Goal: Communication & Community: Answer question/provide support

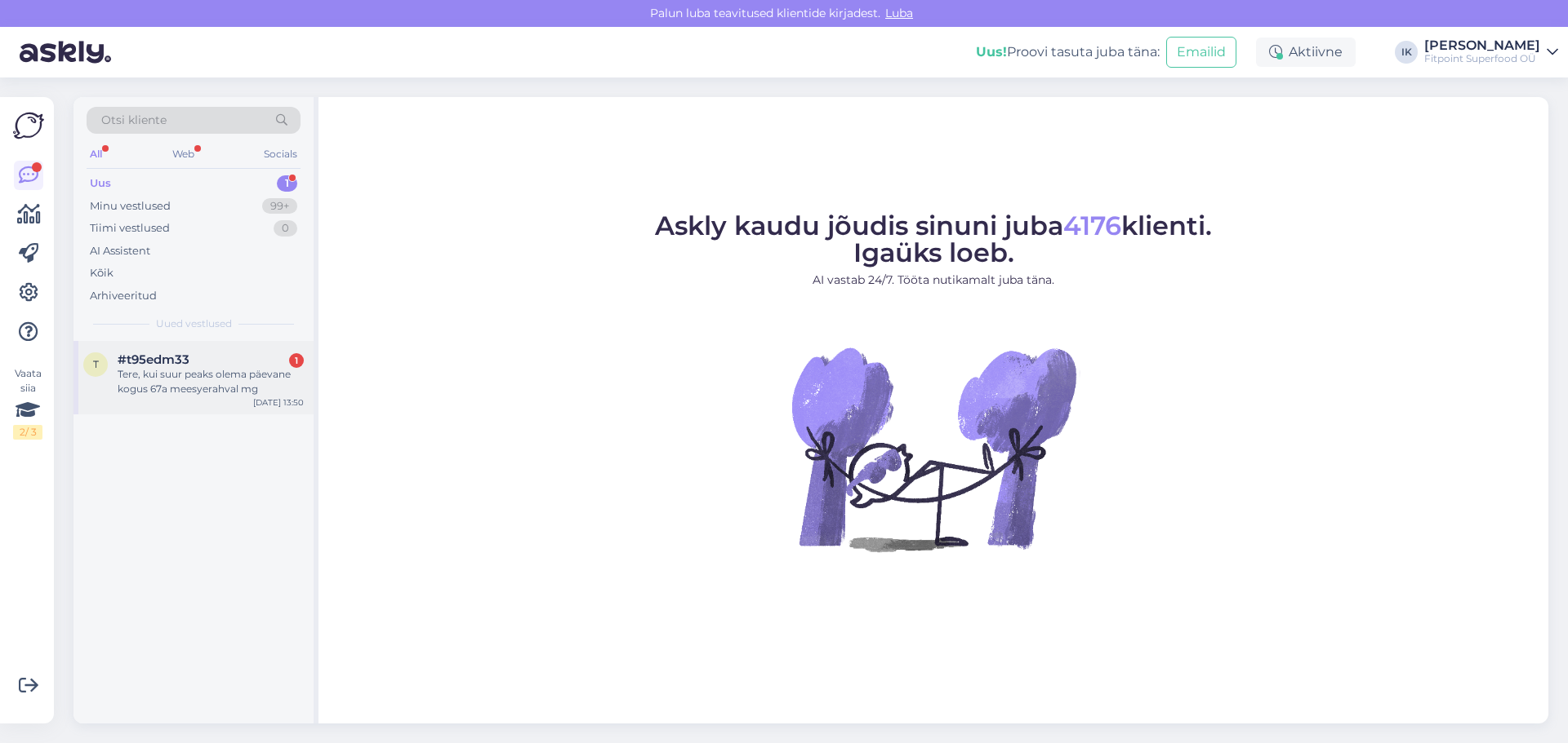
click at [146, 357] on span "#t95edm33" at bounding box center [153, 360] width 72 height 14
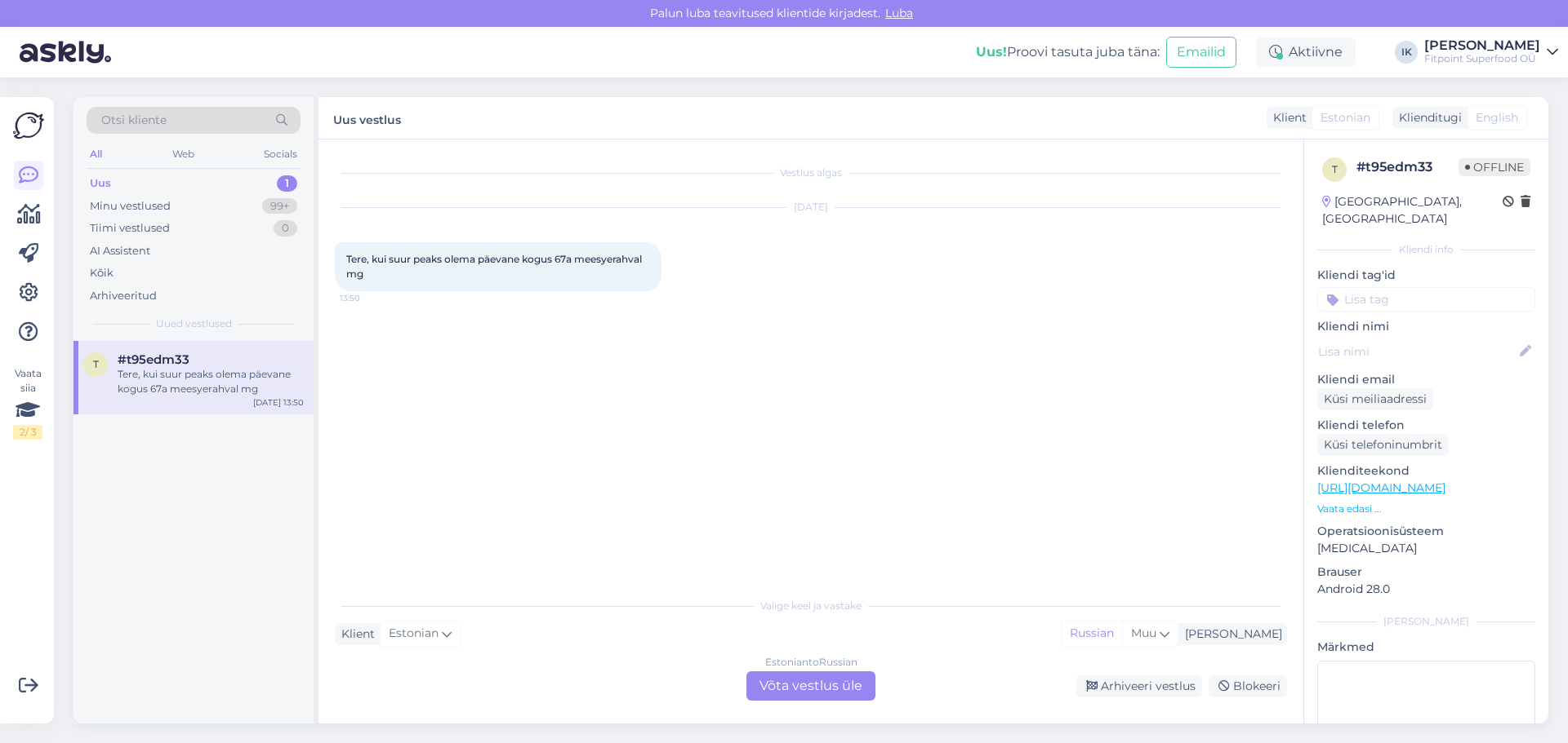
click at [790, 685] on div "Estonian to Russian Võta vestlus üle" at bounding box center [810, 686] width 129 height 29
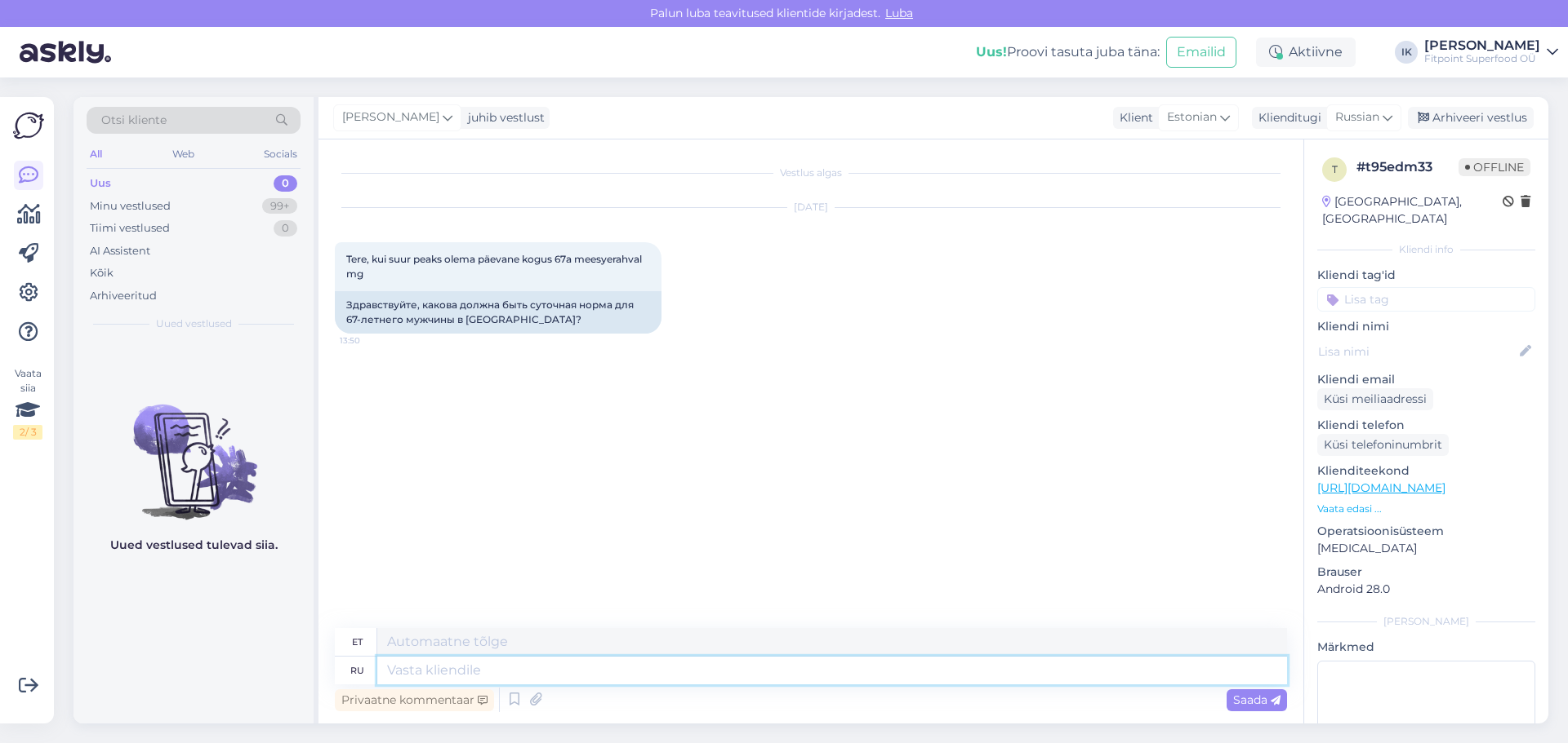
click at [731, 669] on textarea at bounding box center [832, 670] width 909 height 28
type textarea "l"
type textarea "д"
type textarea "Добрый де"
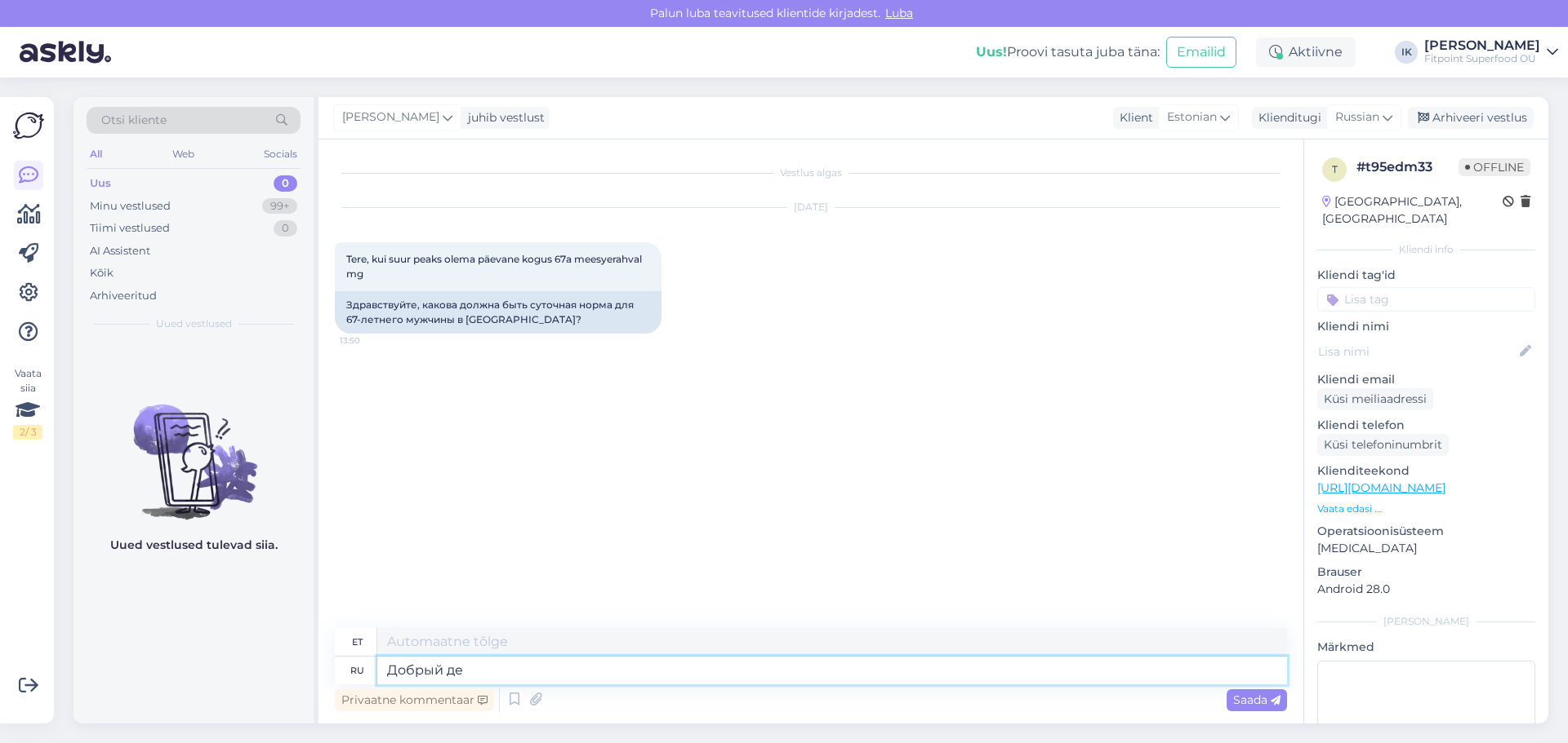
type textarea "Lahke"
type textarea "Добрый день,какой"
type textarea "Tere päevast, mida"
type textarea "Добрый день,какой именно т"
type textarea "Tere päevast, milline neist täpsemalt?"
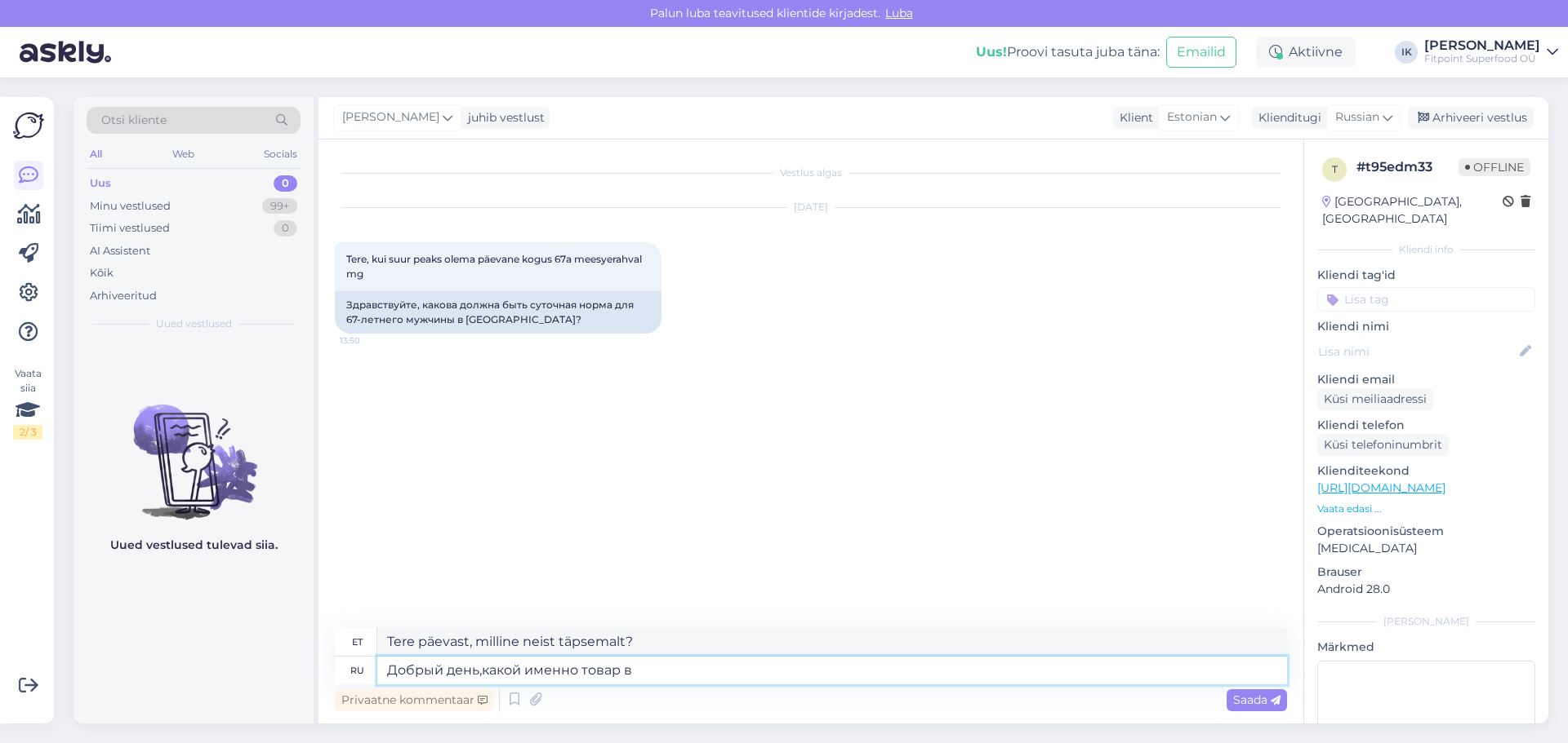
type textarea "Добрый день,какой именно товар ва"
type textarea "Tere päevast, mis toodet täpsemalt?"
type textarea "Добрый день,какой именно товар вас и"
type textarea "Tere päevast, millist toodet te täpselt otsite?"
type textarea "Добрый день,какой именно товар вас интерсует,"
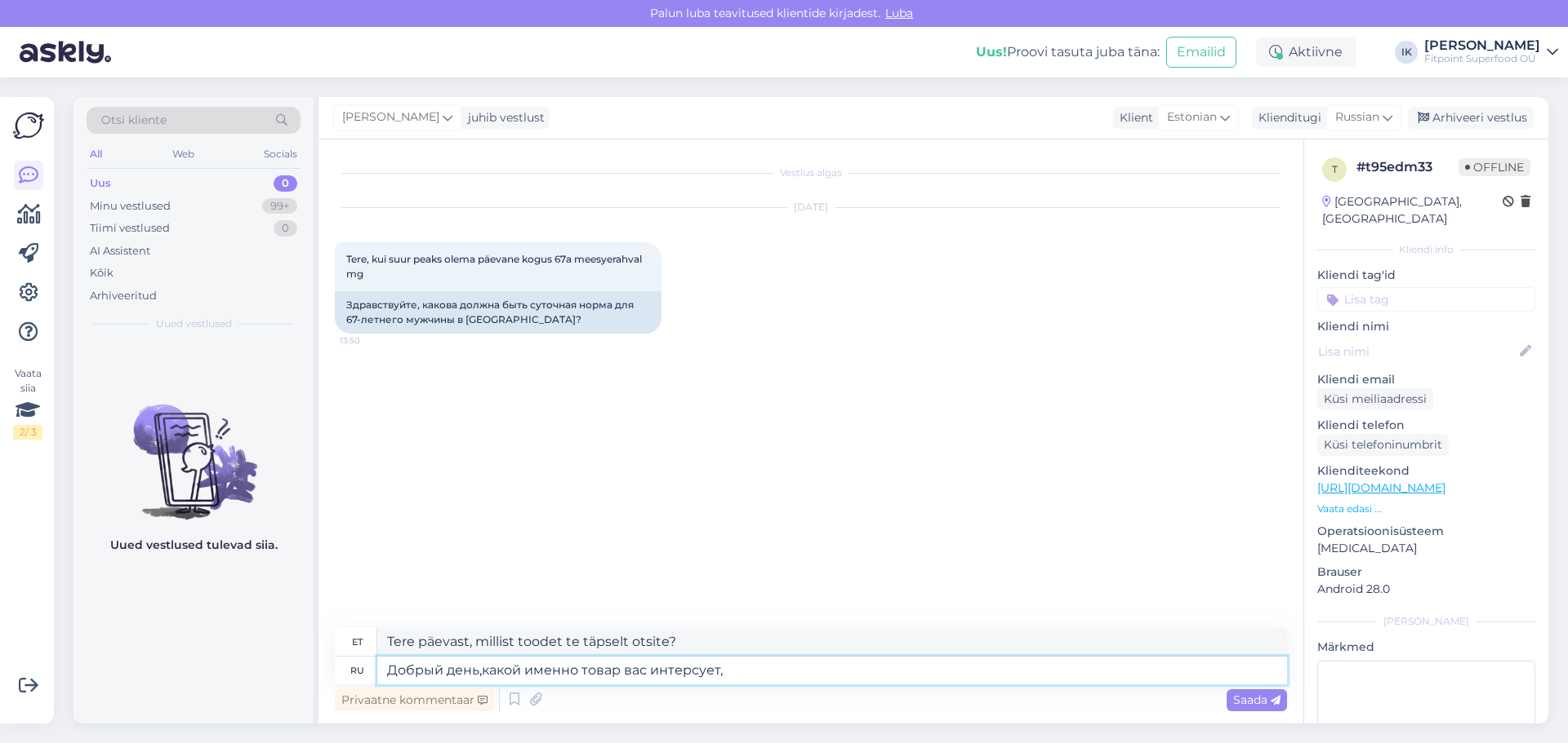
type textarea "Tere päevast, millisest tootest te täpsemalt huvitatud olete?"
type textarea "Добрый день,какой именно товар вас интерсует?"
type textarea "Tere päevast, millisest konkreetsest tootest olete huvitatud?"
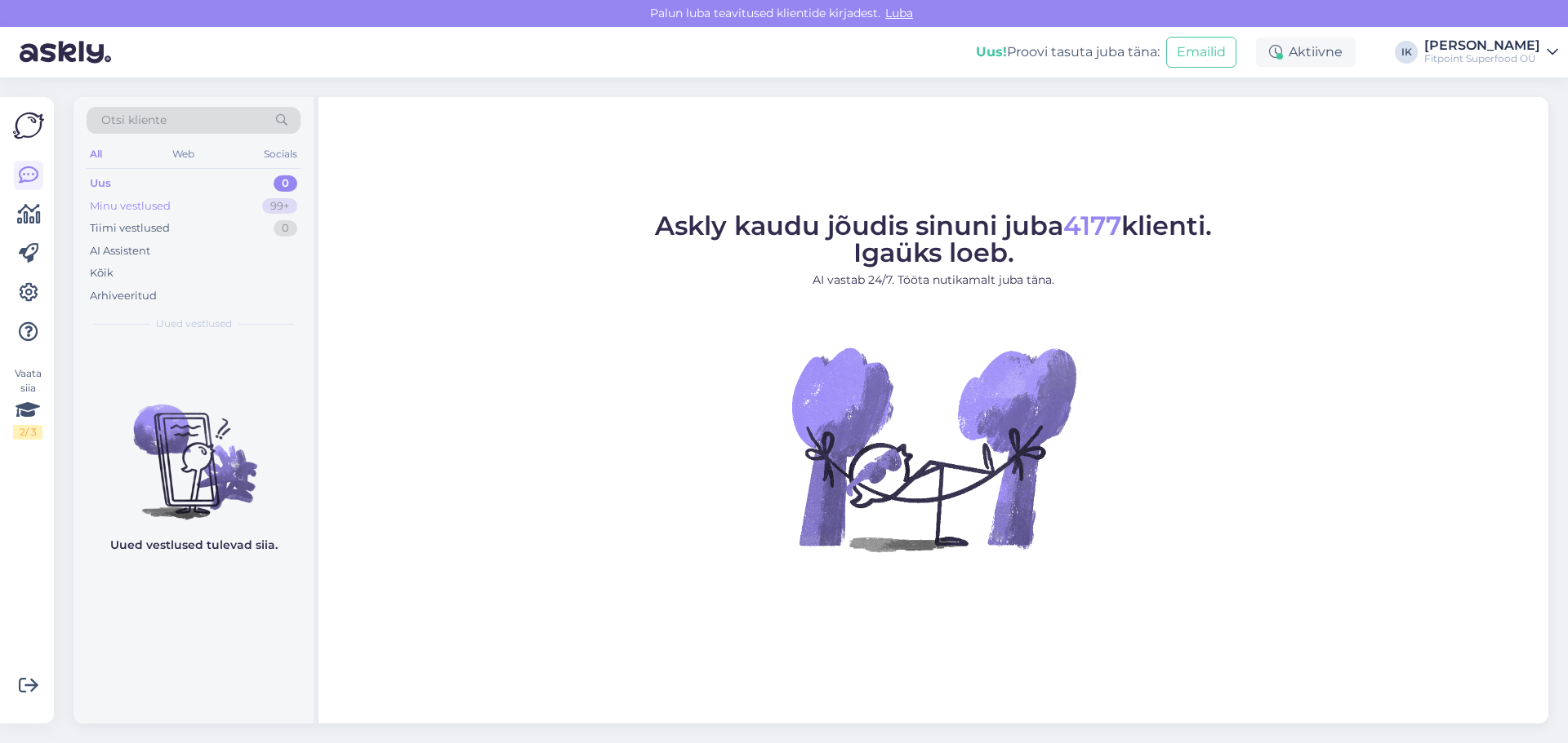
click at [152, 206] on div "Minu vestlused" at bounding box center [130, 207] width 81 height 16
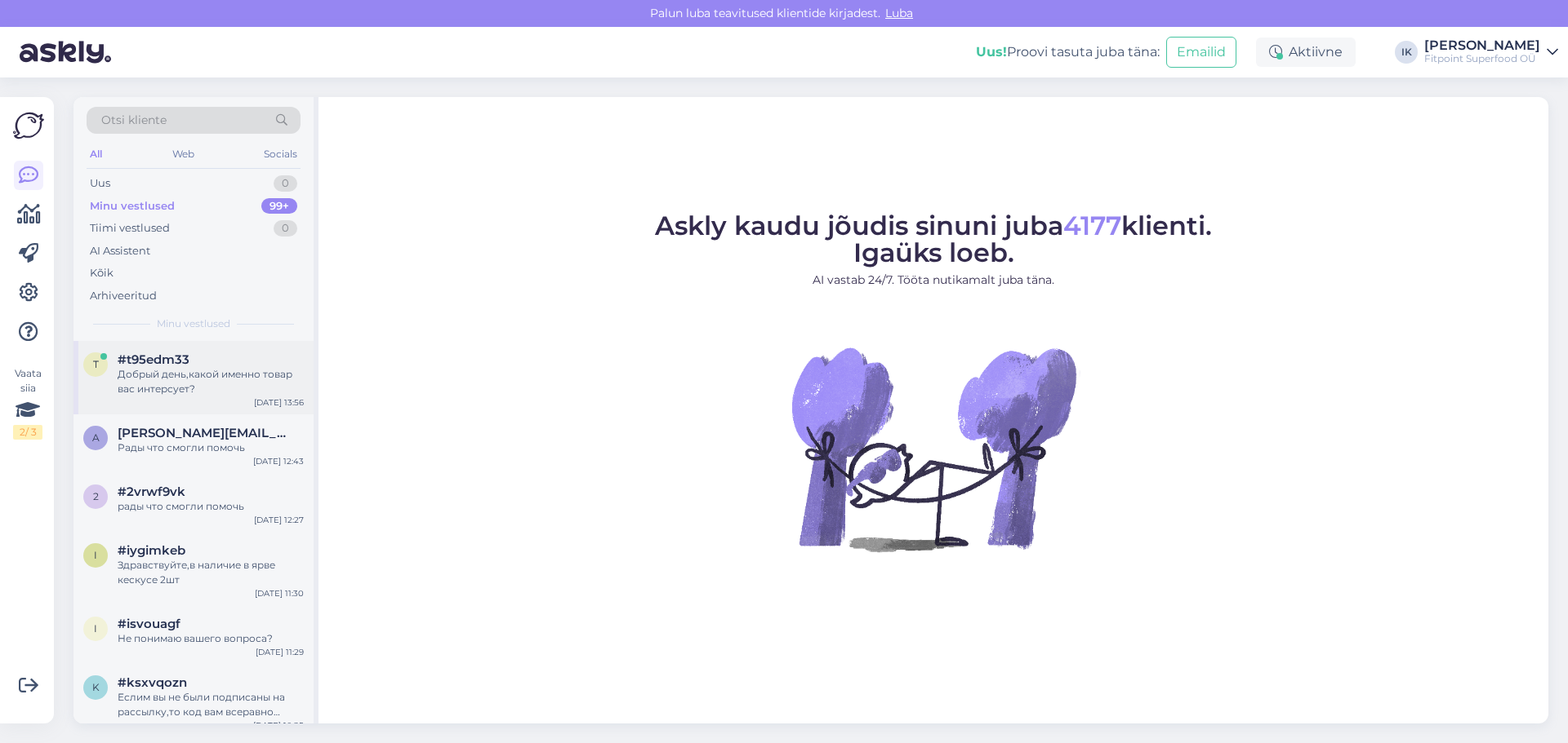
click at [228, 380] on div "Добрый день,какой именно товар вас интерсует?" at bounding box center [210, 381] width 186 height 29
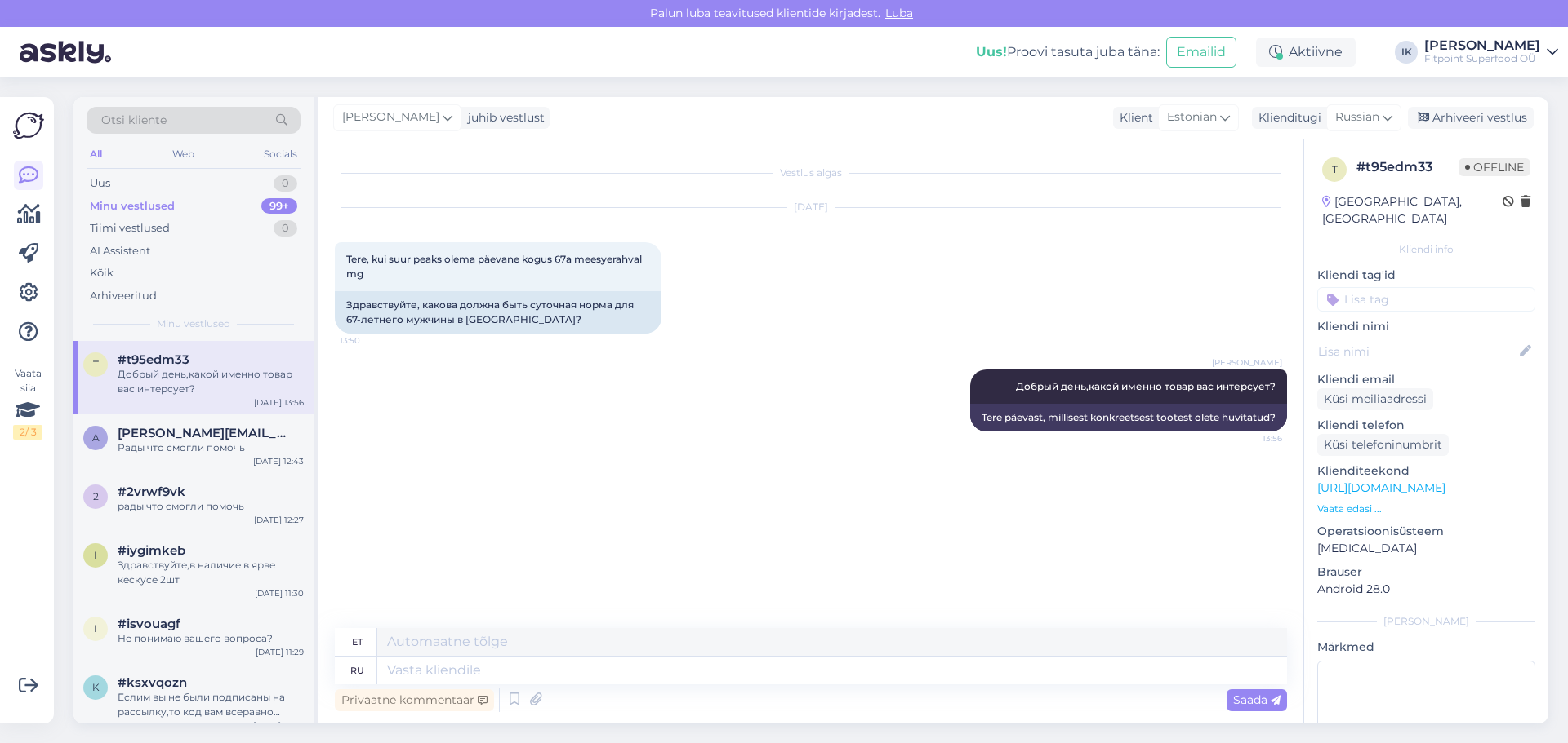
click at [841, 554] on div "Vestlus algas [DATE] Tere, kui suur peaks olema päevane kogus 67a meesyerahval …" at bounding box center [818, 385] width 966 height 458
